Goal: Task Accomplishment & Management: Manage account settings

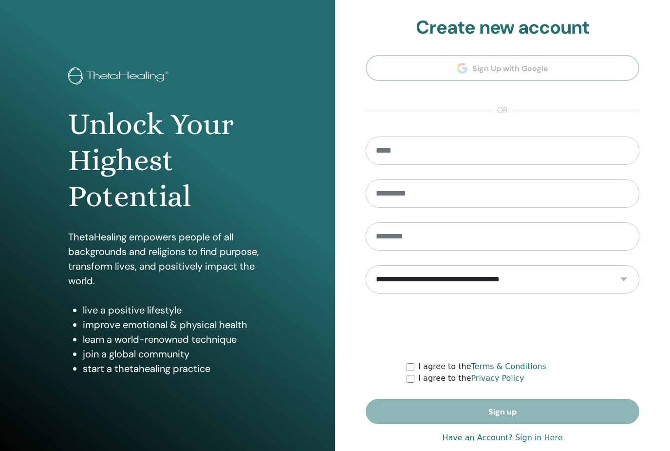
scroll to position [17, 0]
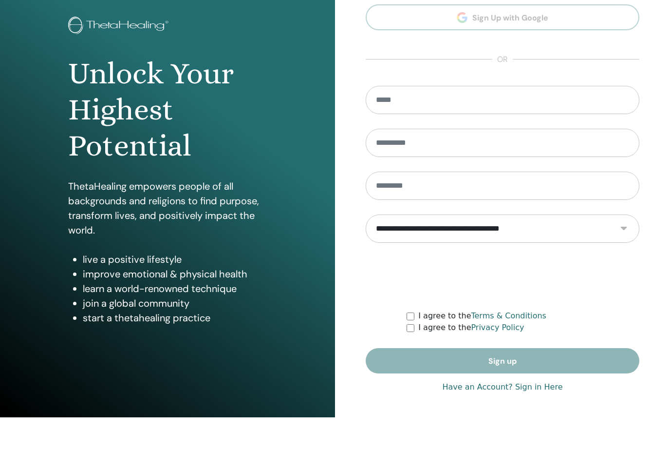
click at [534, 414] on link "Have an Account? Sign in Here" at bounding box center [502, 420] width 120 height 12
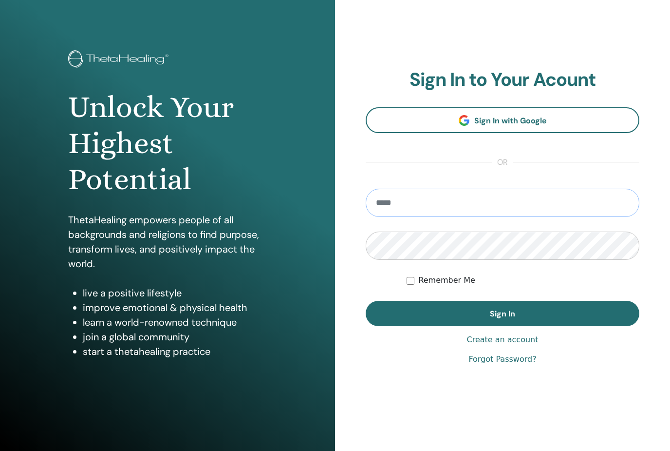
click at [426, 203] on input "email" at bounding box center [503, 202] width 274 height 28
type input "**********"
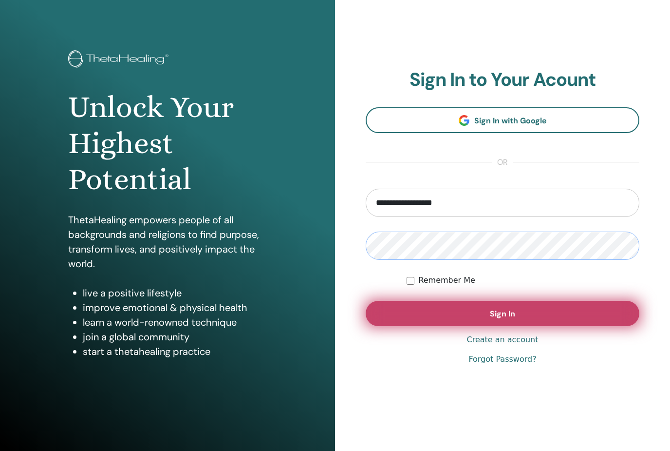
click at [474, 300] on button "Sign In" at bounding box center [503, 312] width 274 height 25
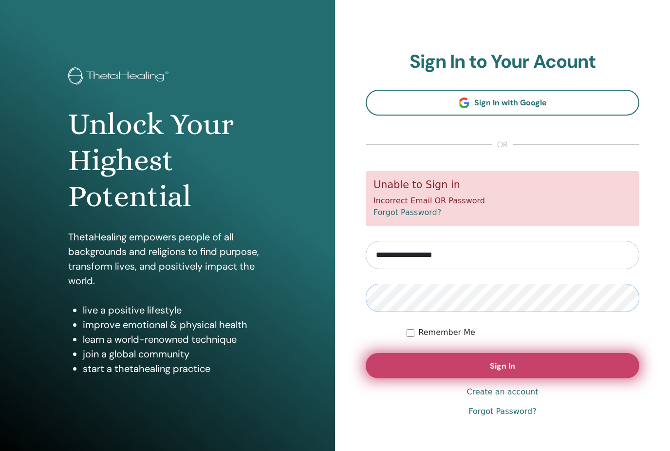
click at [505, 363] on span "Sign In" at bounding box center [502, 365] width 25 height 10
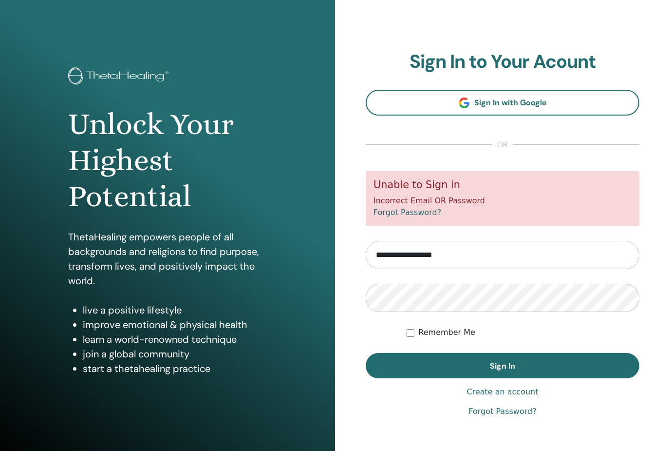
click at [414, 365] on button "Sign In" at bounding box center [503, 365] width 274 height 25
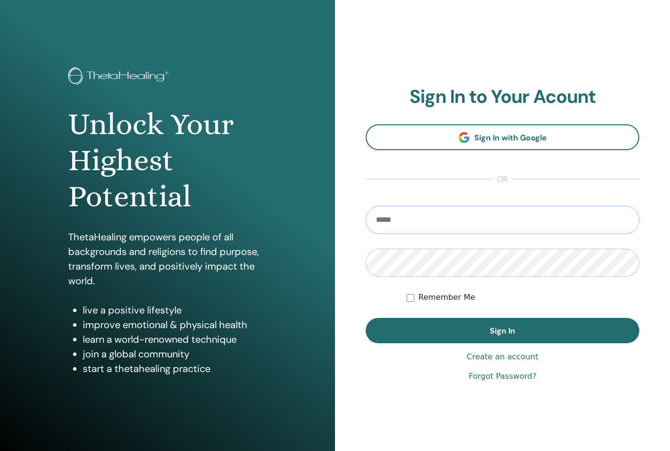
type input "**********"
click at [503, 330] on button "Sign In" at bounding box center [503, 330] width 274 height 25
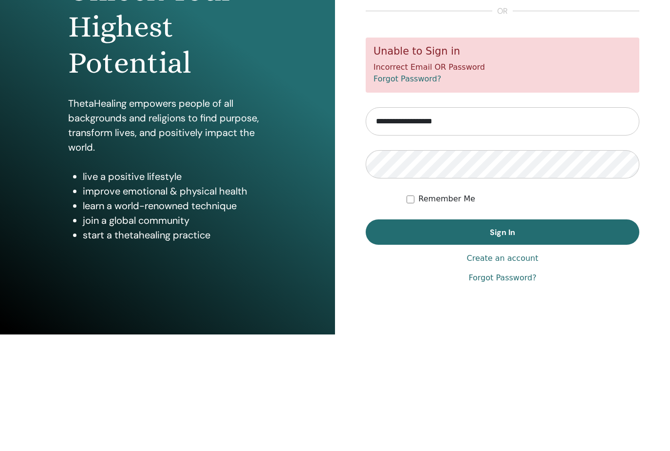
scroll to position [17, 0]
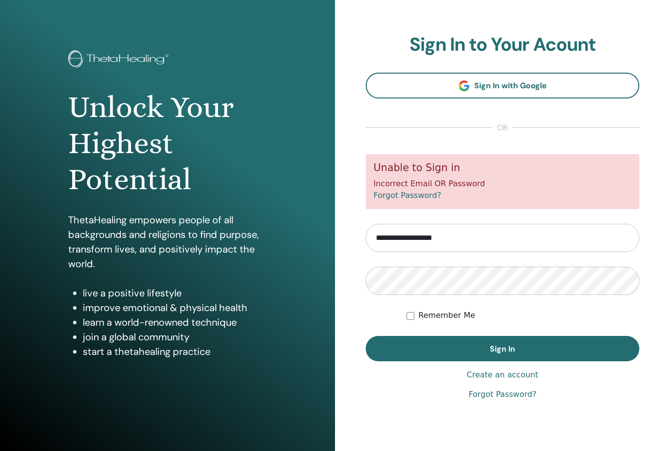
click at [430, 349] on button "Sign In" at bounding box center [503, 348] width 274 height 25
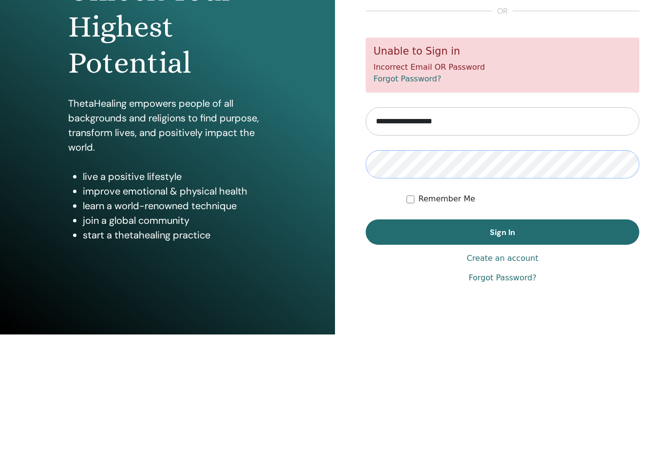
scroll to position [17, 0]
